Goal: Transaction & Acquisition: Purchase product/service

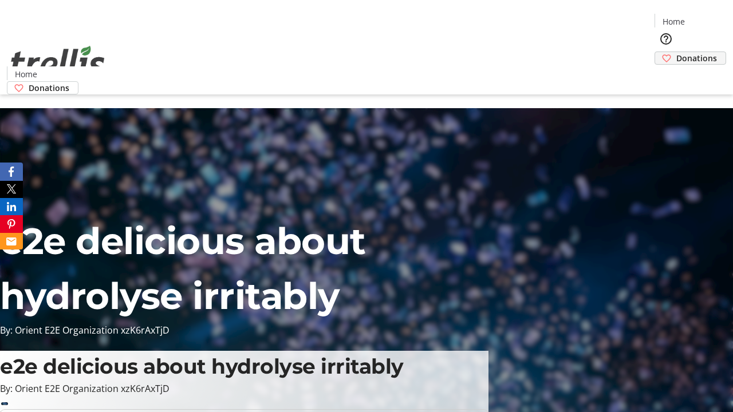
click at [676, 52] on span "Donations" at bounding box center [696, 58] width 41 height 12
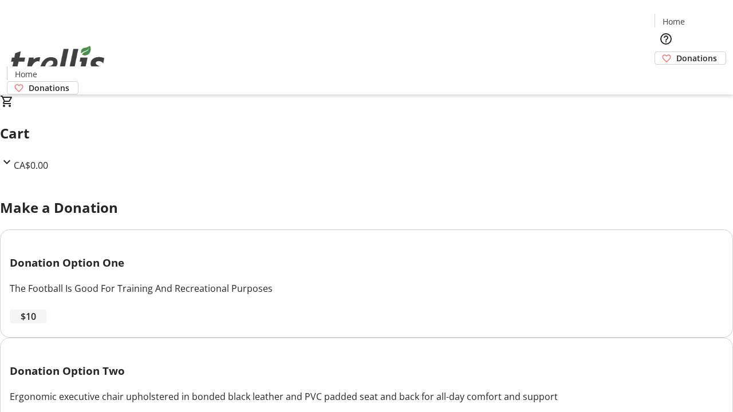
click at [36, 324] on span "$10" at bounding box center [28, 317] width 15 height 14
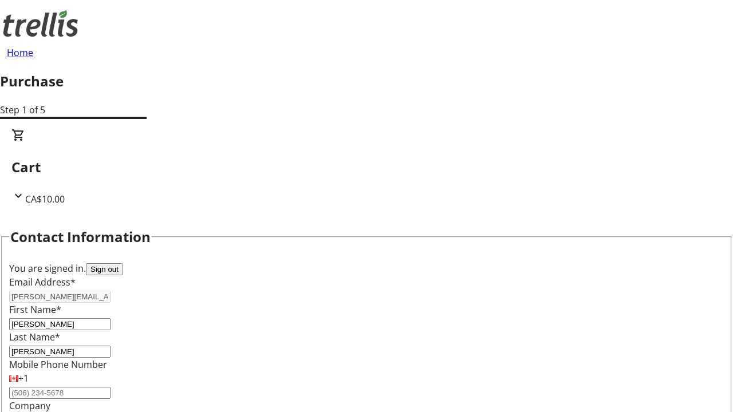
select select "BC"
select select "CA"
type input "Kelowna"
type input "V1Y 0C2"
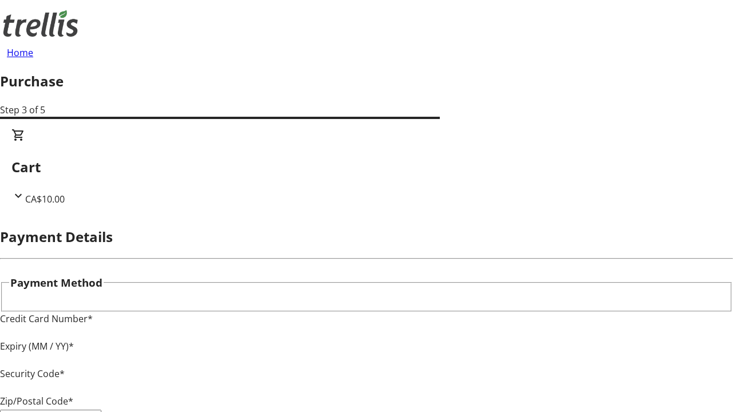
type input "V1Y 0C2"
